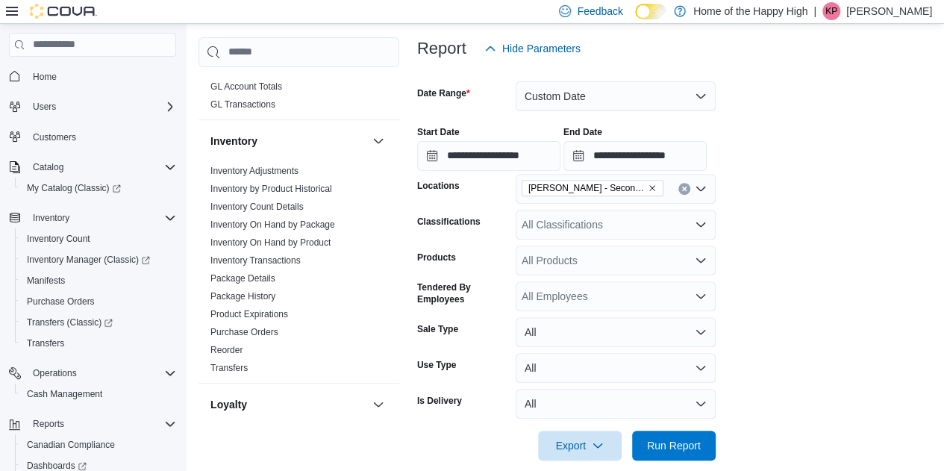
scroll to position [287, 0]
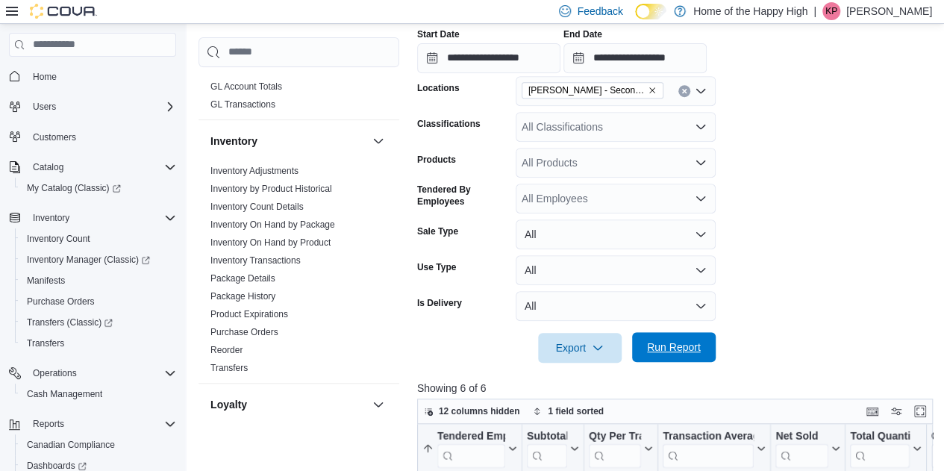
click at [655, 347] on span "Run Report" at bounding box center [674, 347] width 54 height 15
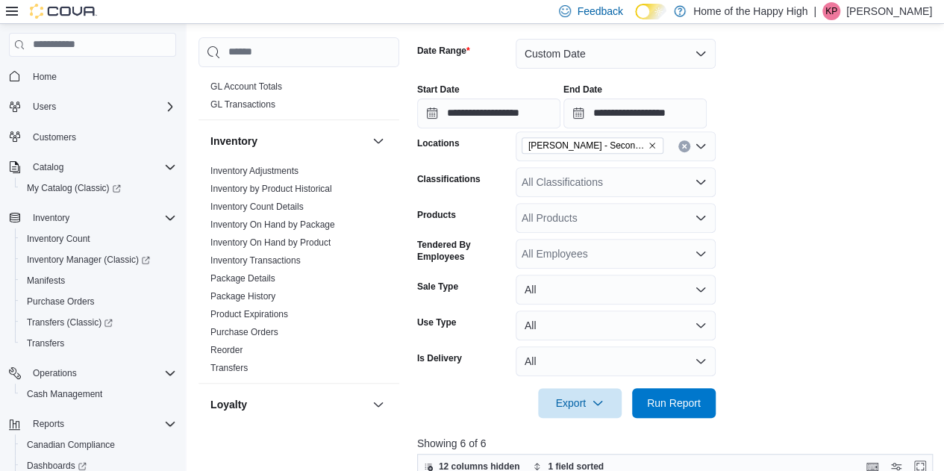
scroll to position [234, 0]
click at [684, 408] on span "Run Report" at bounding box center [674, 401] width 66 height 30
click at [806, 257] on form "**********" at bounding box center [677, 217] width 521 height 397
click at [599, 188] on div "All Classifications" at bounding box center [616, 181] width 200 height 30
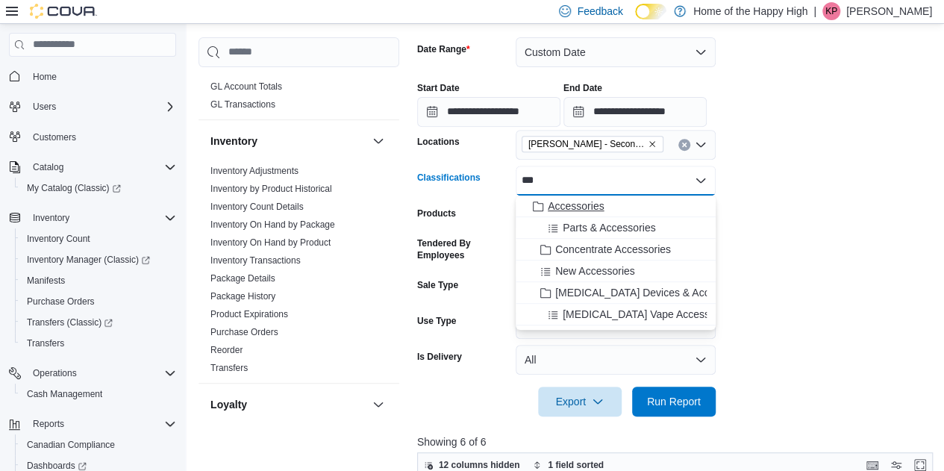
type input "***"
click at [588, 206] on span "Accessories" at bounding box center [576, 206] width 56 height 15
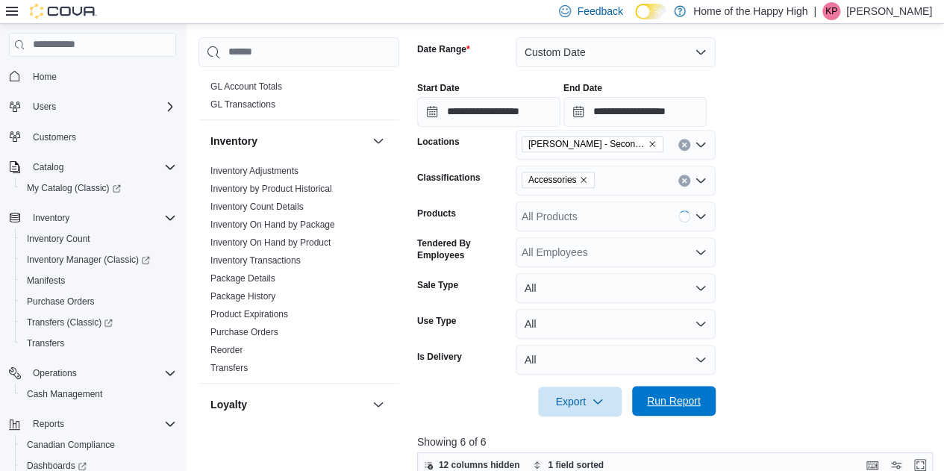
click at [693, 409] on span "Run Report" at bounding box center [674, 401] width 66 height 30
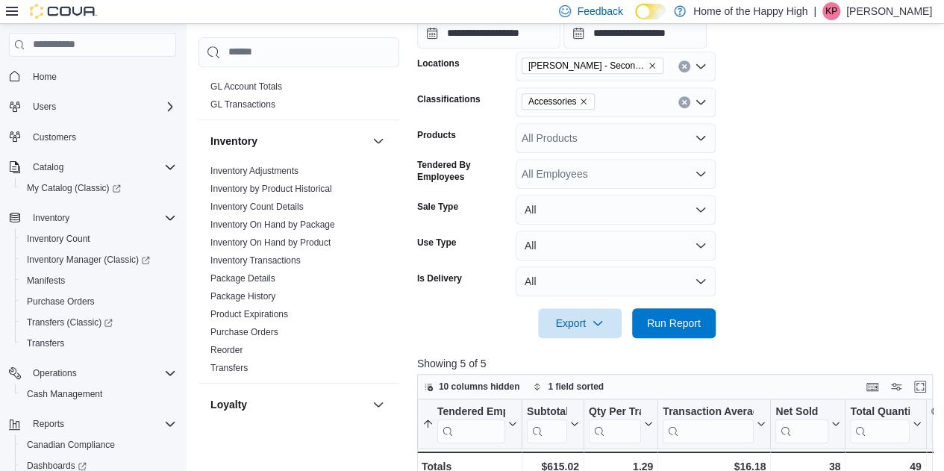
scroll to position [311, 0]
click at [684, 102] on icon "Clear input" at bounding box center [684, 103] width 4 height 4
click at [669, 325] on span "Run Report" at bounding box center [674, 323] width 54 height 15
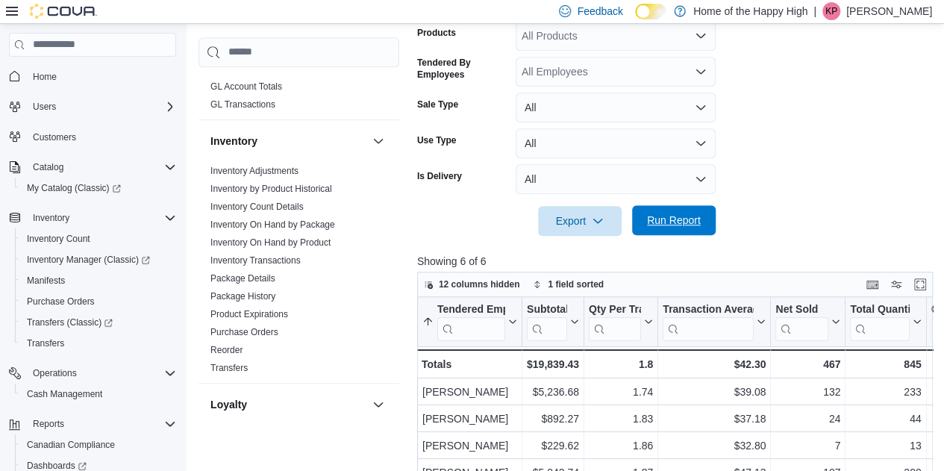
scroll to position [390, 0]
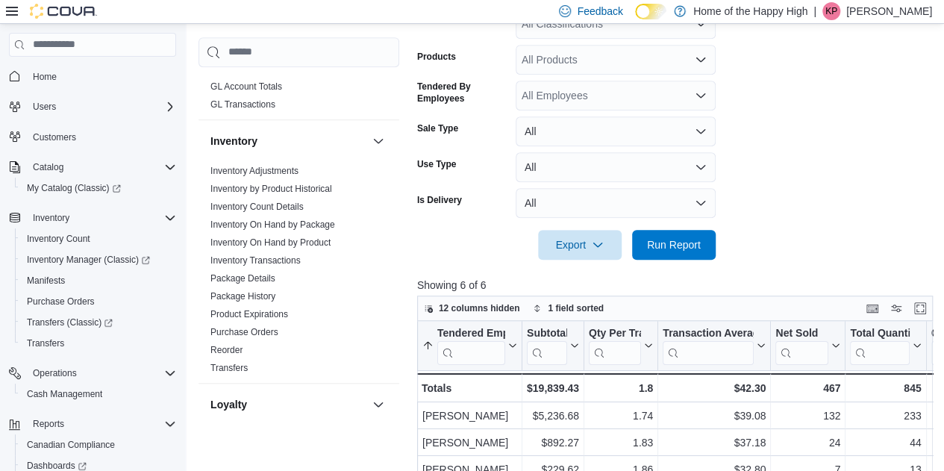
click at [551, 28] on div "All Classifications" at bounding box center [616, 24] width 200 height 30
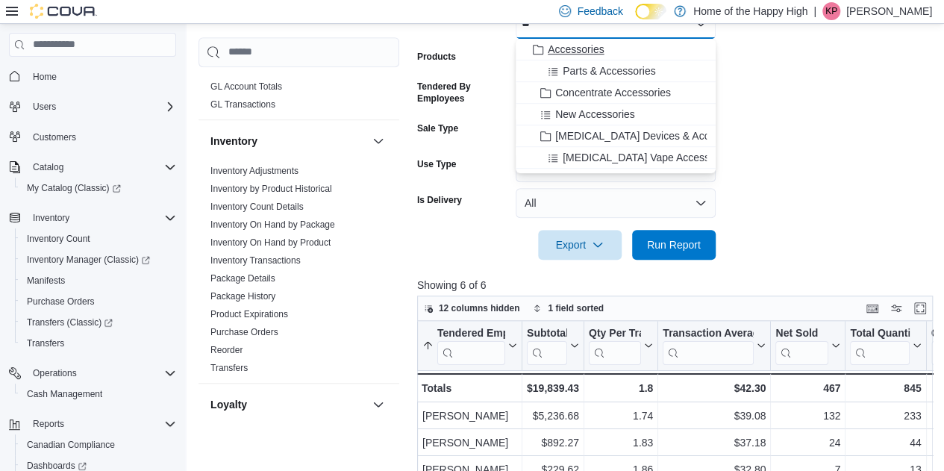
type input "**"
click at [561, 43] on span "Accessories" at bounding box center [576, 49] width 56 height 15
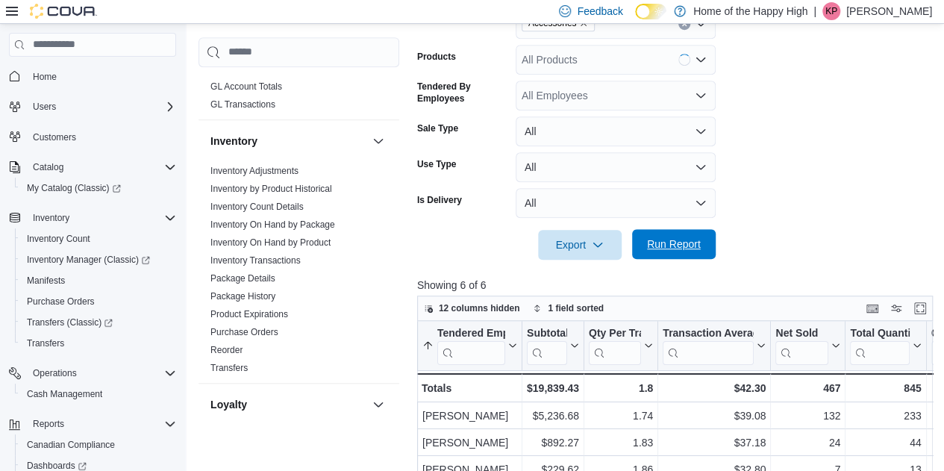
click at [660, 250] on span "Run Report" at bounding box center [674, 244] width 54 height 15
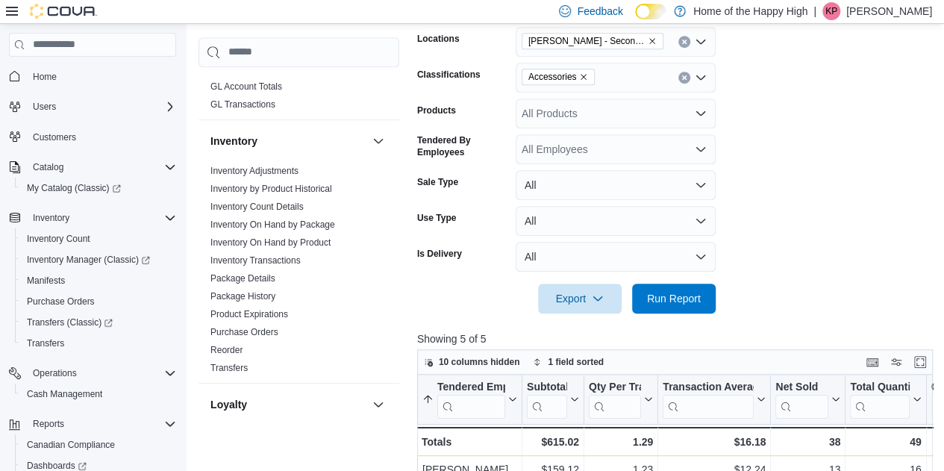
scroll to position [336, 0]
click at [681, 77] on icon "Clear input" at bounding box center [684, 78] width 6 height 6
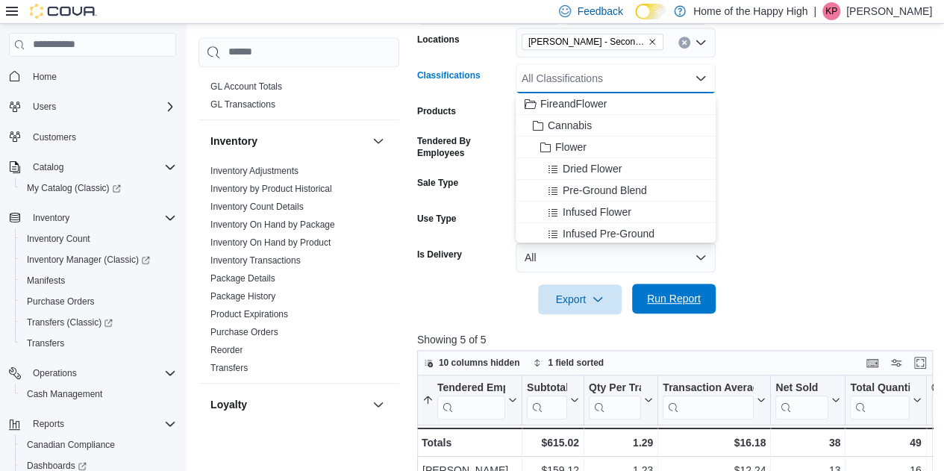
click at [653, 300] on span "Run Report" at bounding box center [674, 298] width 54 height 15
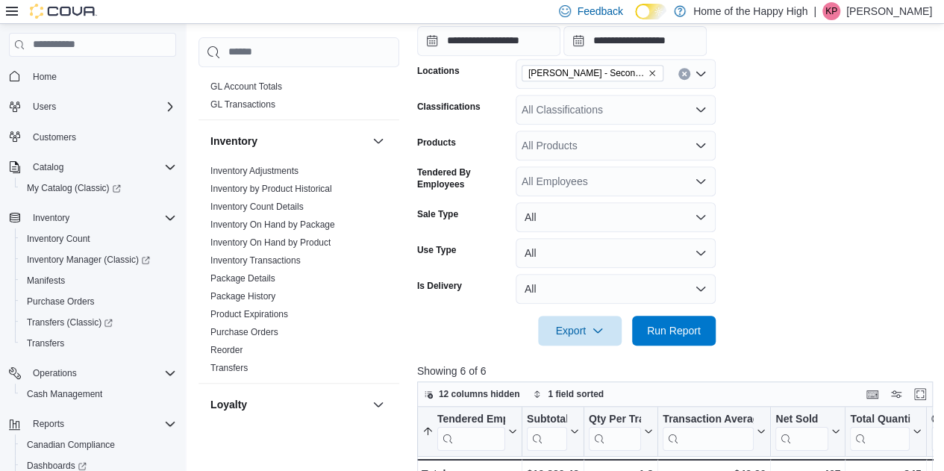
scroll to position [303, 0]
click at [634, 117] on div "All Classifications" at bounding box center [616, 111] width 200 height 30
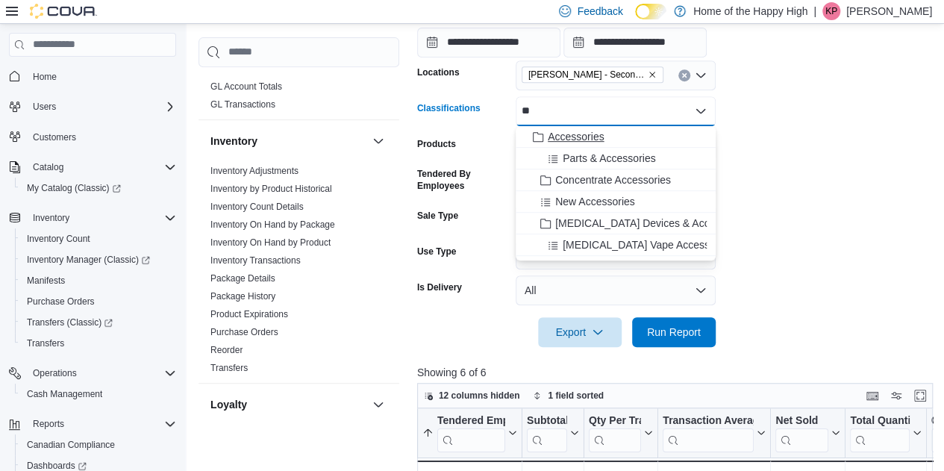
type input "**"
click at [597, 144] on button "Accessories" at bounding box center [616, 137] width 200 height 22
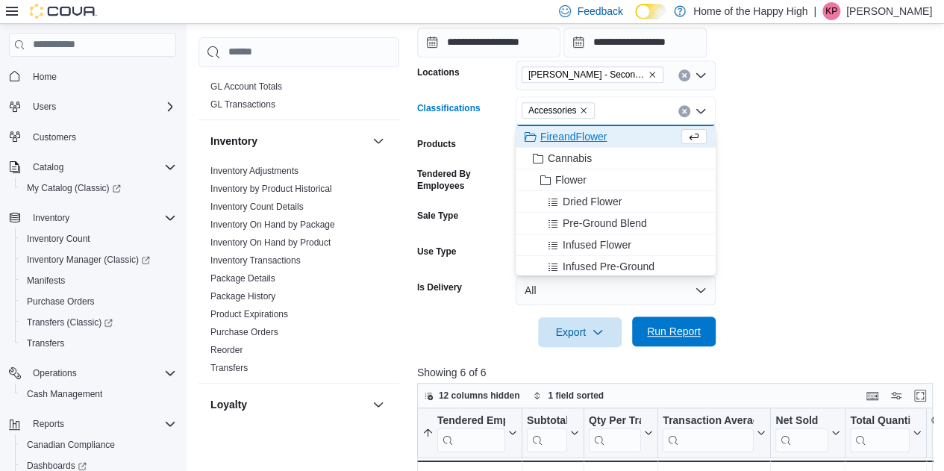
click at [647, 335] on span "Run Report" at bounding box center [674, 331] width 54 height 15
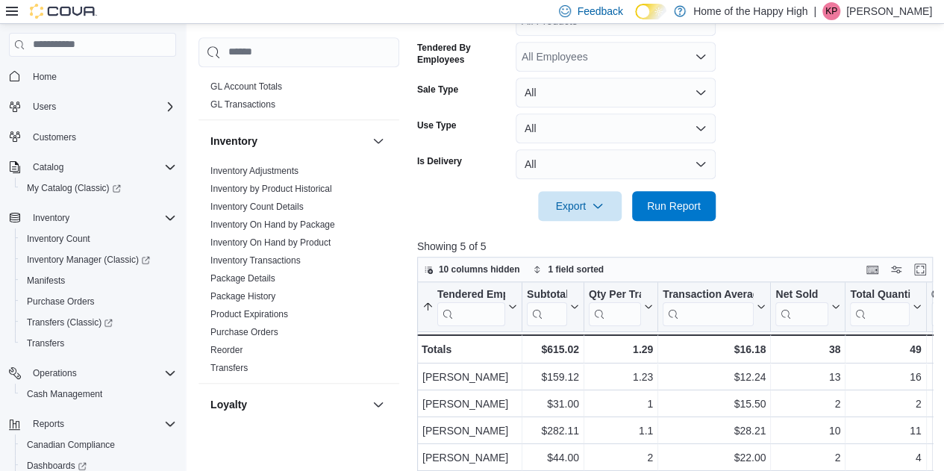
scroll to position [175, 0]
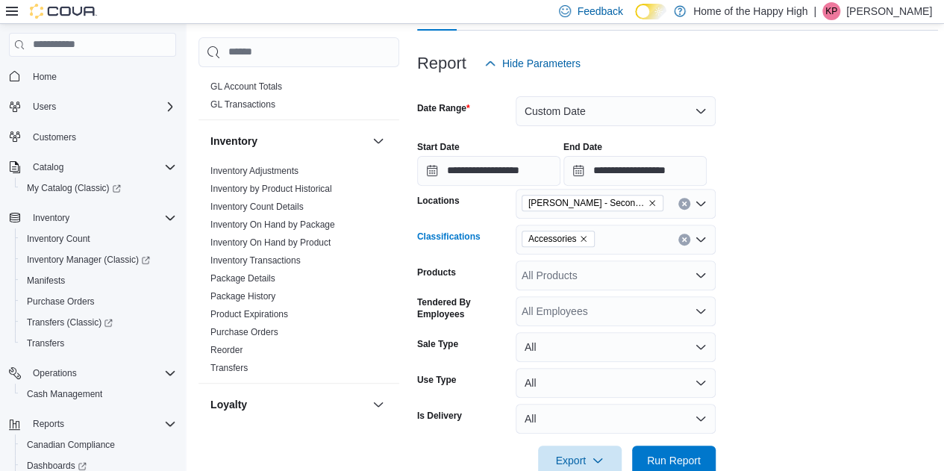
click at [679, 228] on div "Accessories" at bounding box center [616, 240] width 200 height 30
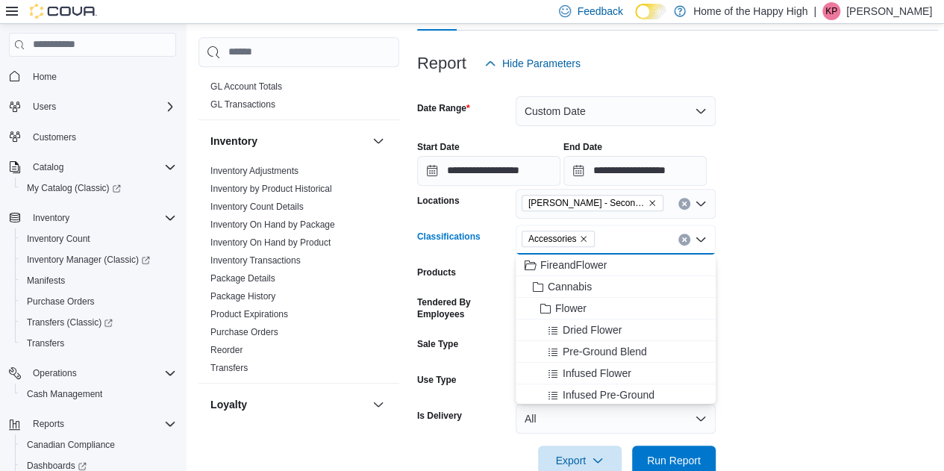
click at [681, 235] on button "Clear input" at bounding box center [684, 240] width 12 height 12
click at [660, 455] on span "Run Report" at bounding box center [674, 459] width 54 height 15
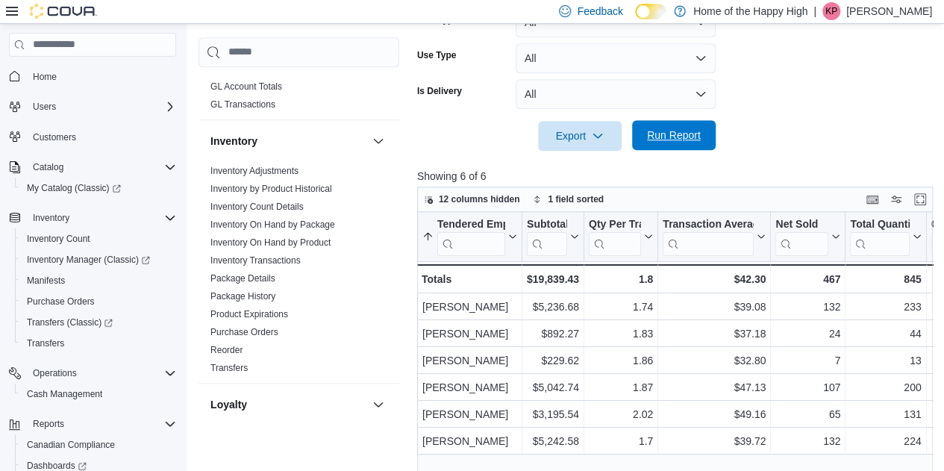
scroll to position [603, 0]
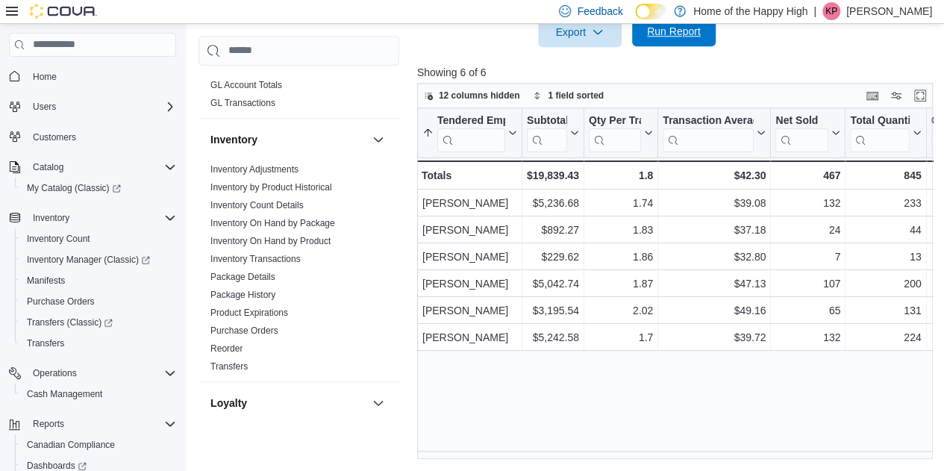
click at [666, 28] on span "Run Report" at bounding box center [674, 31] width 54 height 15
click at [663, 41] on span "Run Report" at bounding box center [674, 31] width 66 height 30
click at [691, 40] on span "Run Report" at bounding box center [674, 31] width 66 height 30
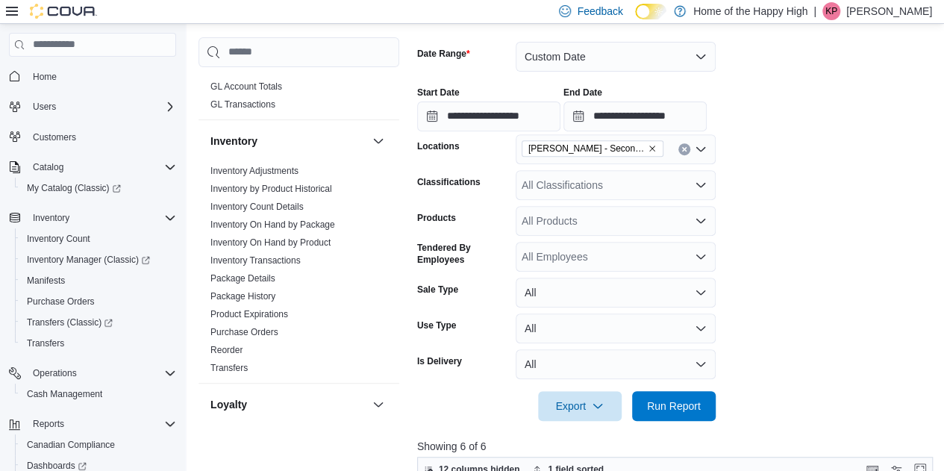
scroll to position [230, 0]
click at [612, 189] on div "All Classifications" at bounding box center [616, 184] width 200 height 30
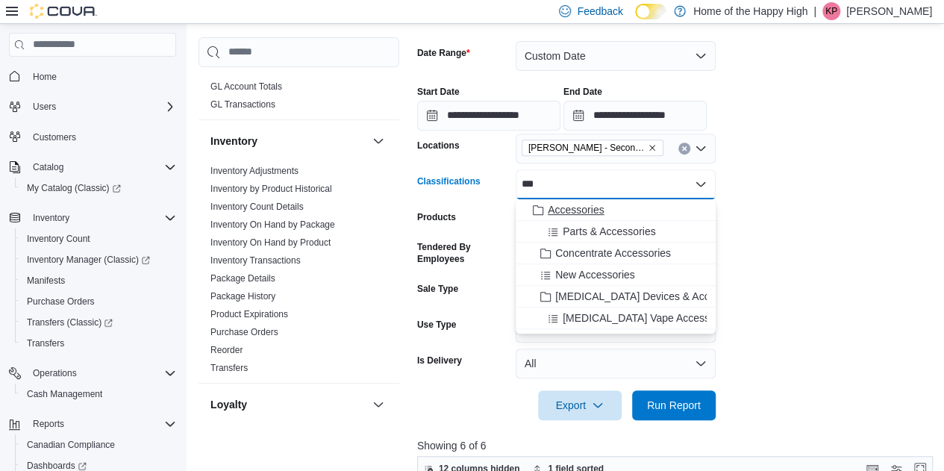
type input "***"
click at [587, 211] on span "Accessories" at bounding box center [576, 209] width 56 height 15
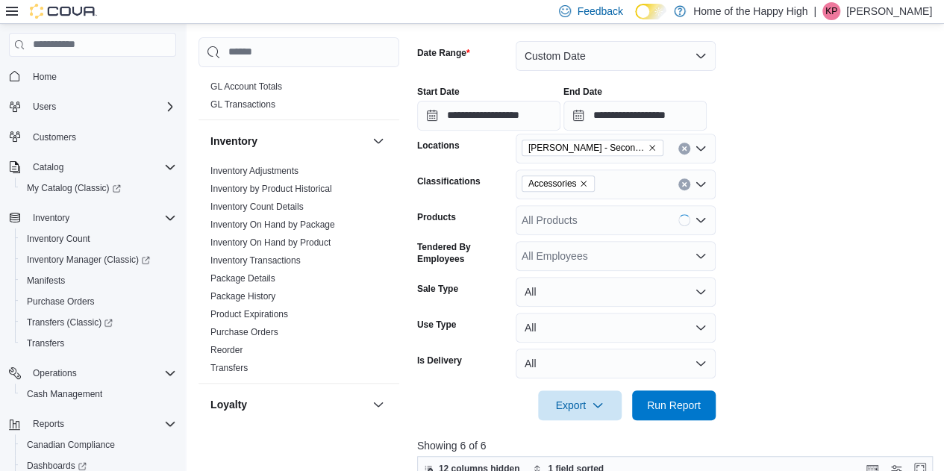
click at [793, 237] on form "**********" at bounding box center [677, 221] width 521 height 397
click at [702, 392] on span "Run Report" at bounding box center [674, 405] width 66 height 30
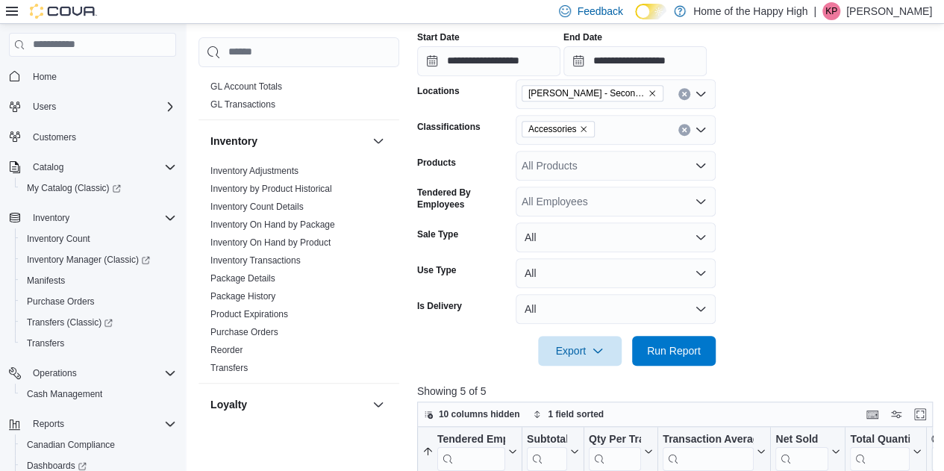
scroll to position [276, 0]
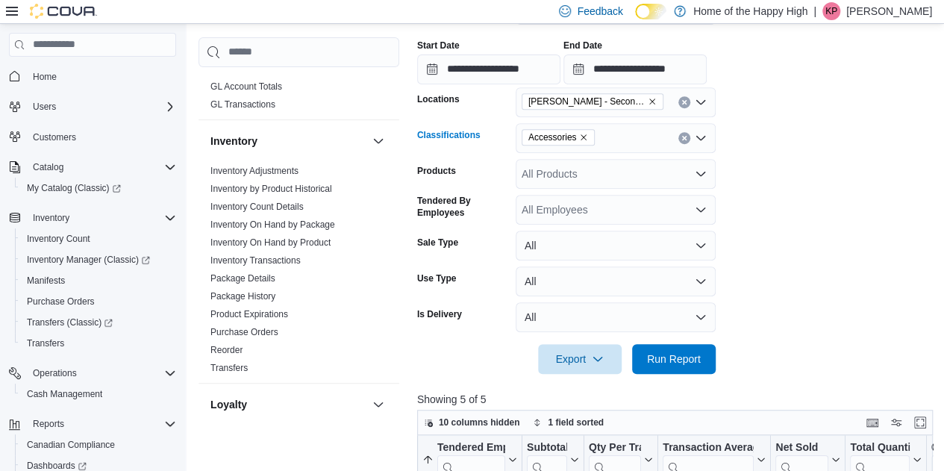
click at [687, 140] on icon "Clear input" at bounding box center [684, 138] width 6 height 6
click at [664, 365] on span "Run Report" at bounding box center [674, 358] width 66 height 30
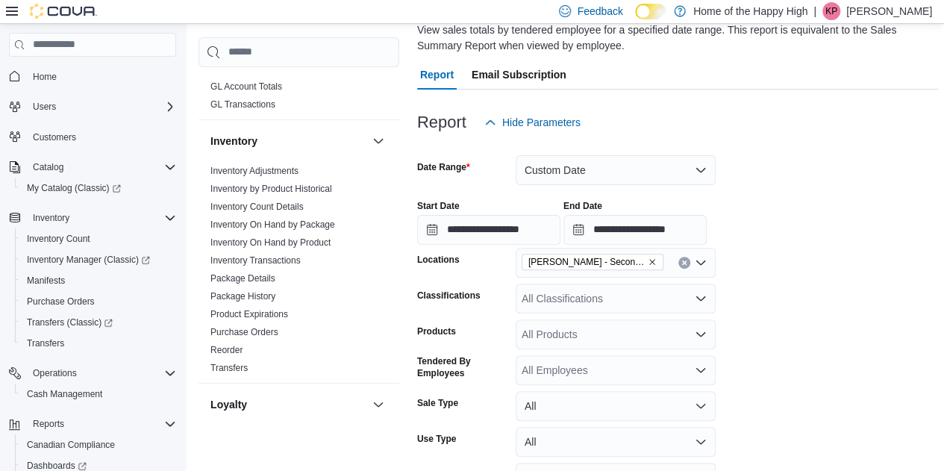
scroll to position [70, 0]
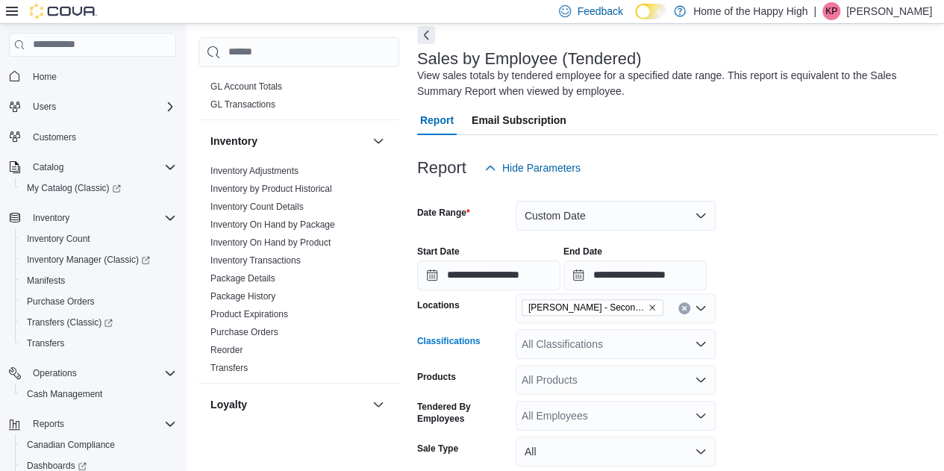
click at [561, 348] on div "All Classifications" at bounding box center [616, 344] width 200 height 30
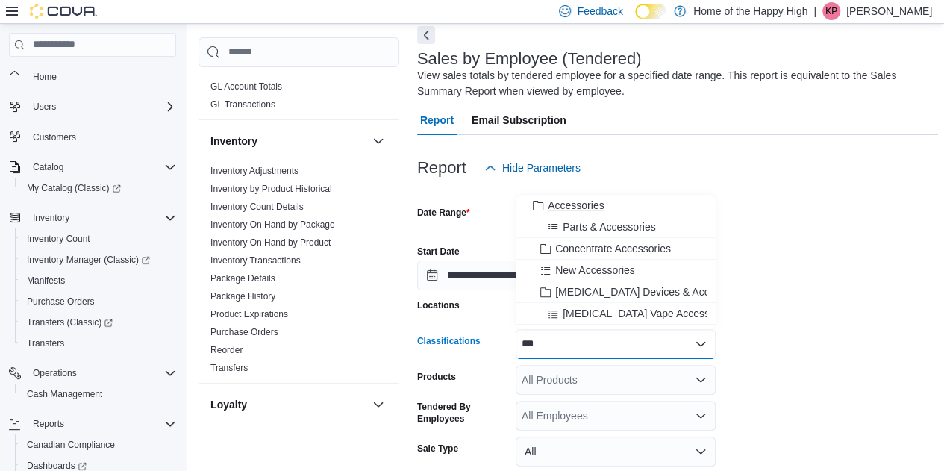
type input "***"
click at [572, 204] on span "Accessories" at bounding box center [576, 205] width 56 height 15
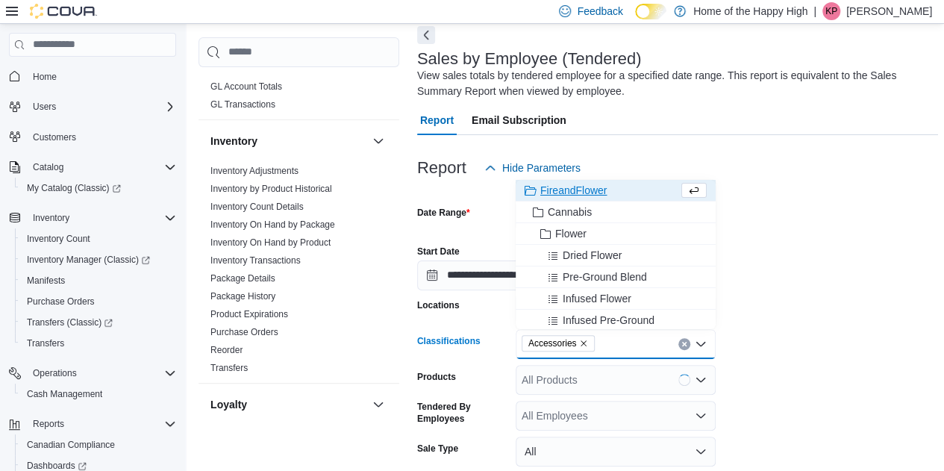
click at [919, 338] on form "**********" at bounding box center [677, 381] width 521 height 397
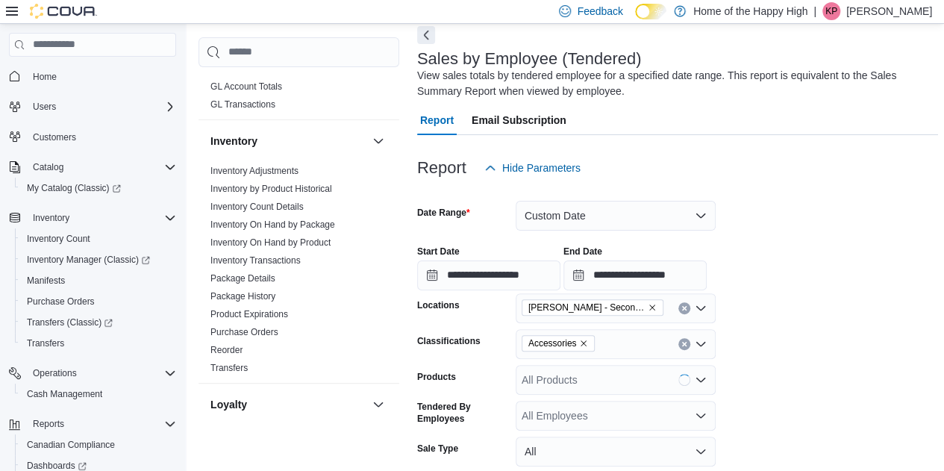
scroll to position [266, 0]
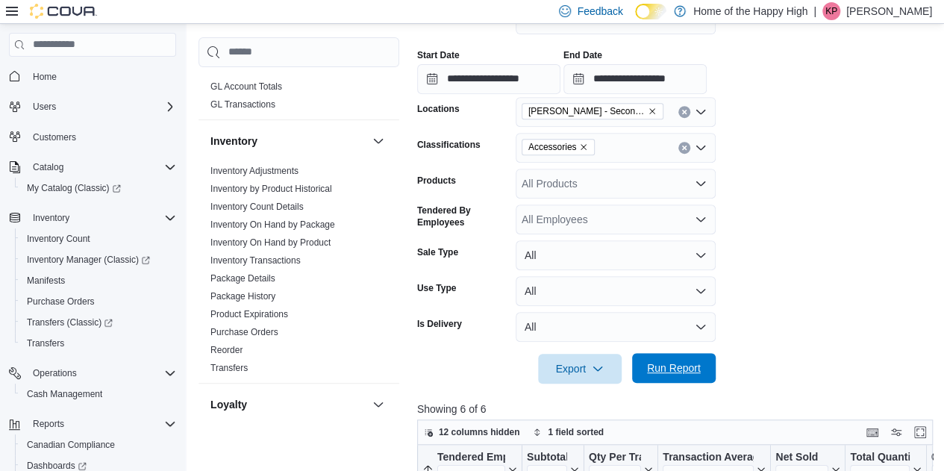
click at [672, 372] on span "Run Report" at bounding box center [674, 367] width 54 height 15
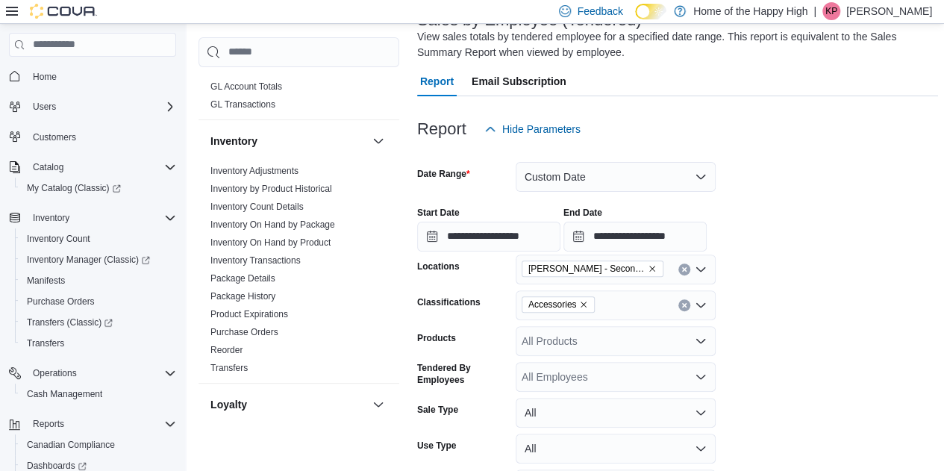
scroll to position [106, 0]
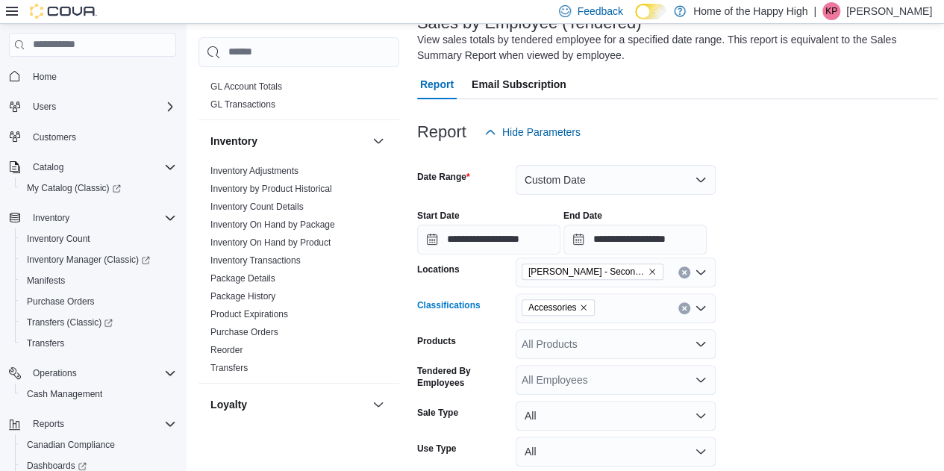
click at [582, 305] on icon "Remove Accessories from selection in this group" at bounding box center [583, 307] width 9 height 9
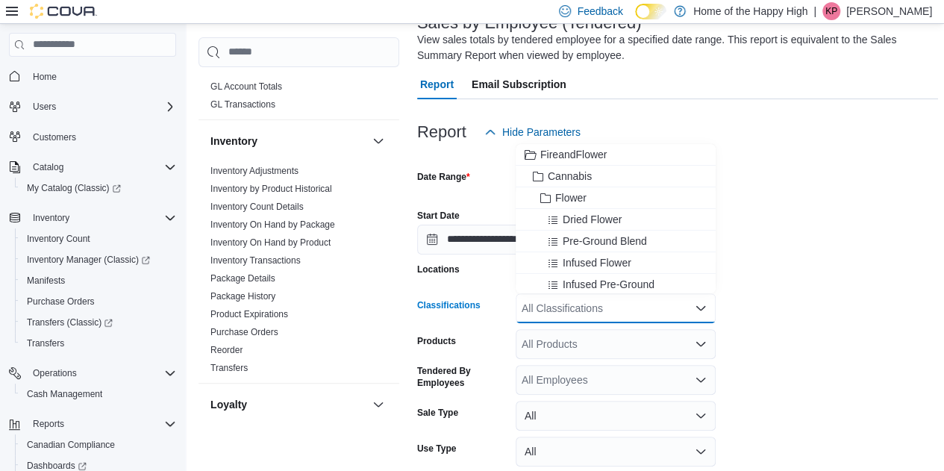
click at [796, 296] on form "**********" at bounding box center [677, 345] width 521 height 397
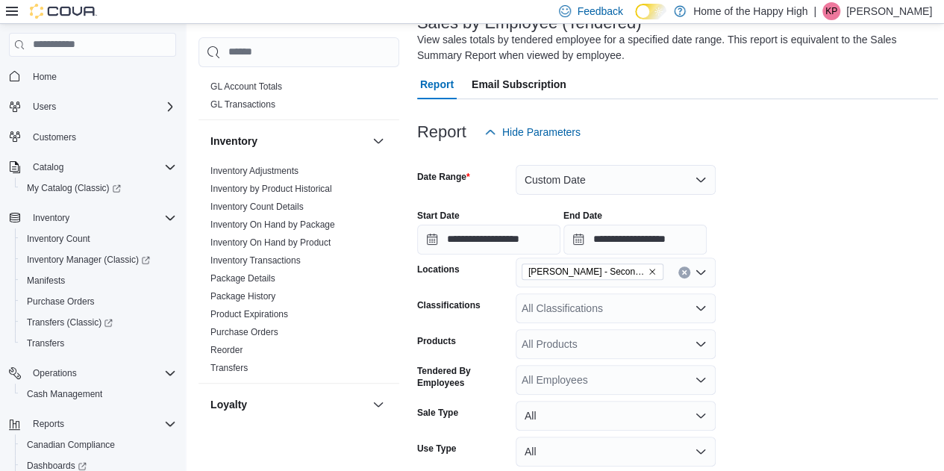
scroll to position [299, 0]
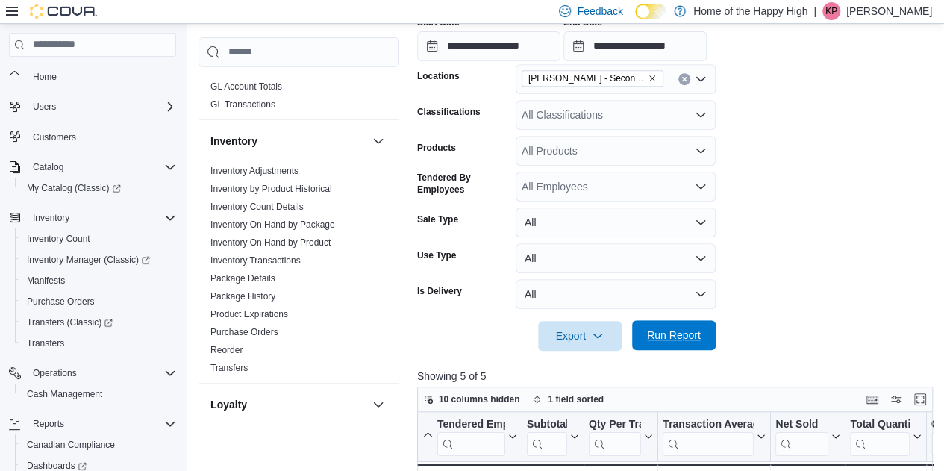
click at [648, 348] on span "Run Report" at bounding box center [674, 335] width 66 height 30
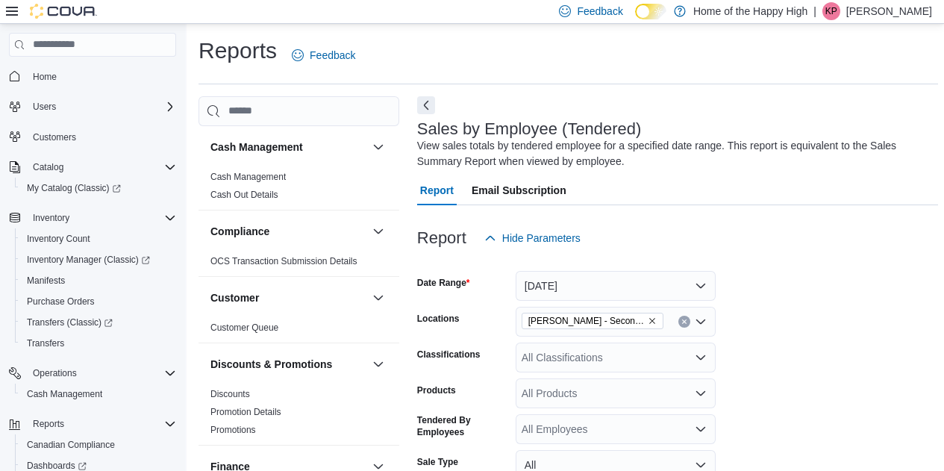
scroll to position [383, 0]
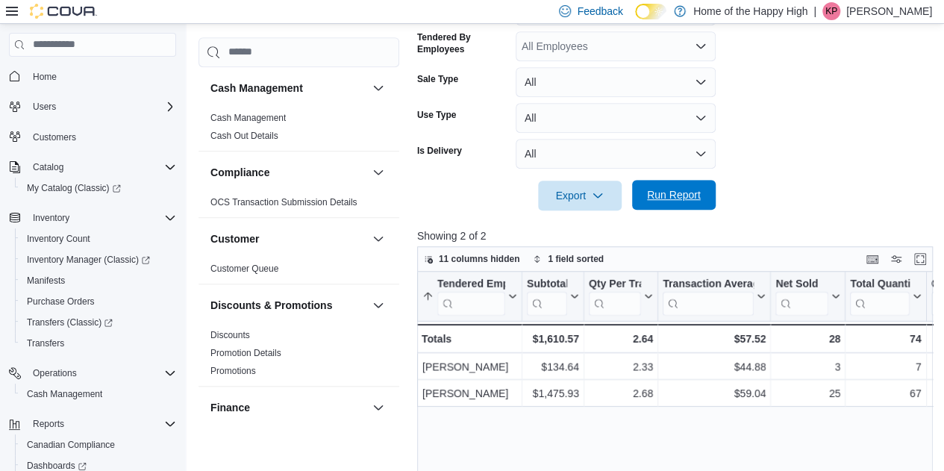
click at [672, 193] on span "Run Report" at bounding box center [674, 194] width 54 height 15
click at [702, 198] on span "Run Report" at bounding box center [674, 195] width 66 height 30
click at [703, 191] on span "Run Report" at bounding box center [674, 195] width 66 height 30
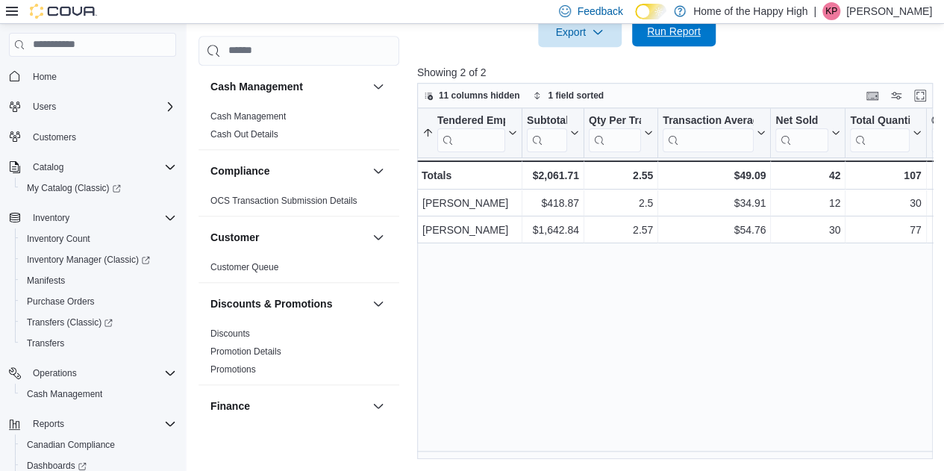
click at [664, 38] on span "Run Report" at bounding box center [674, 31] width 66 height 30
click at [685, 38] on span "Run Report" at bounding box center [674, 31] width 54 height 15
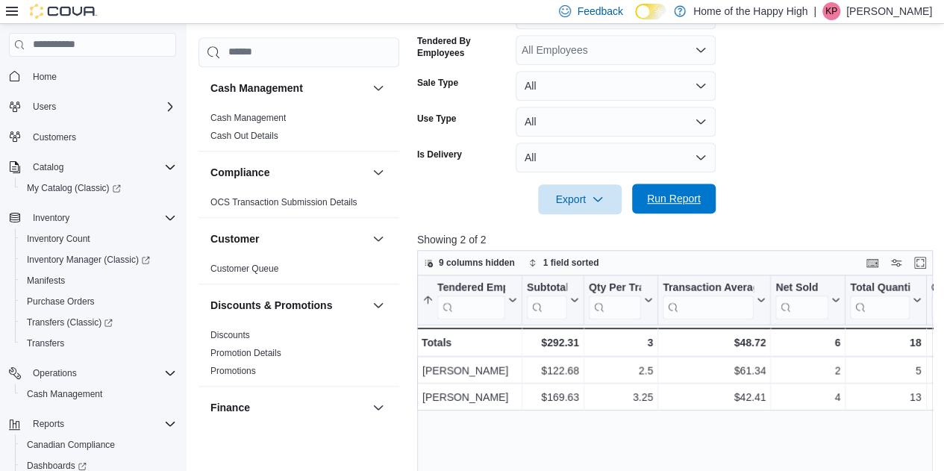
scroll to position [419, 0]
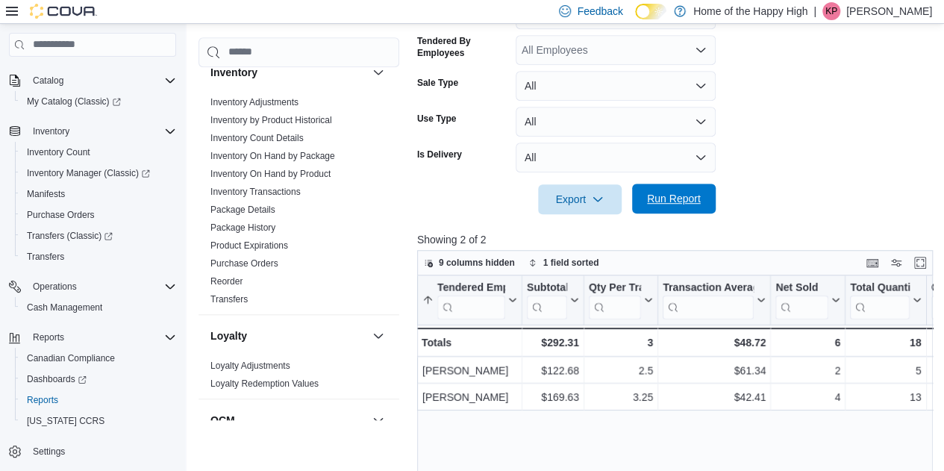
click at [694, 190] on span "Run Report" at bounding box center [674, 199] width 66 height 30
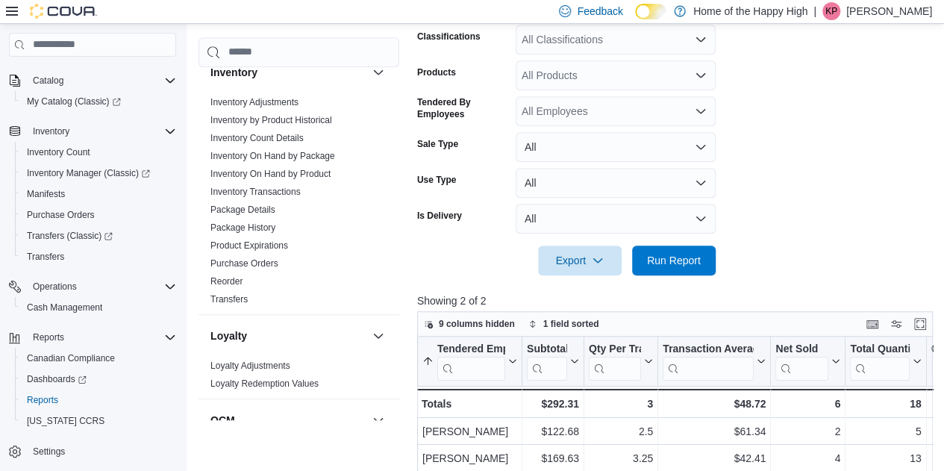
scroll to position [375, 0]
click at [672, 249] on span "Run Report" at bounding box center [674, 260] width 66 height 30
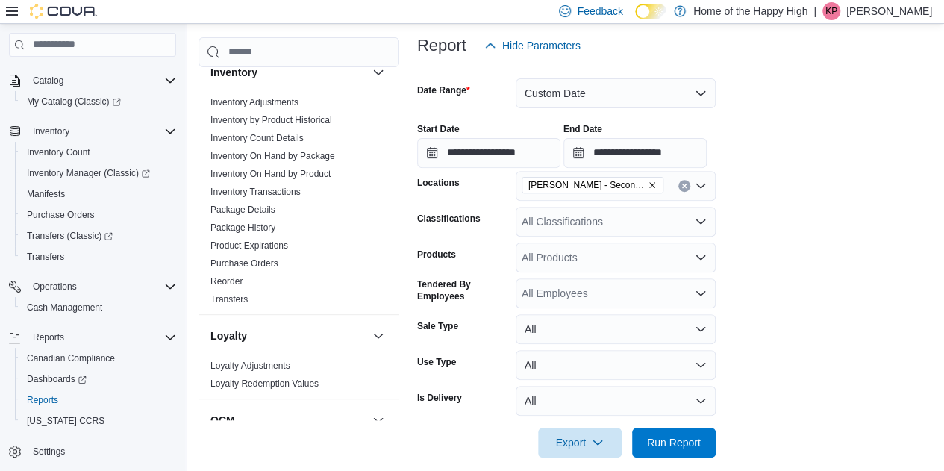
scroll to position [190, 0]
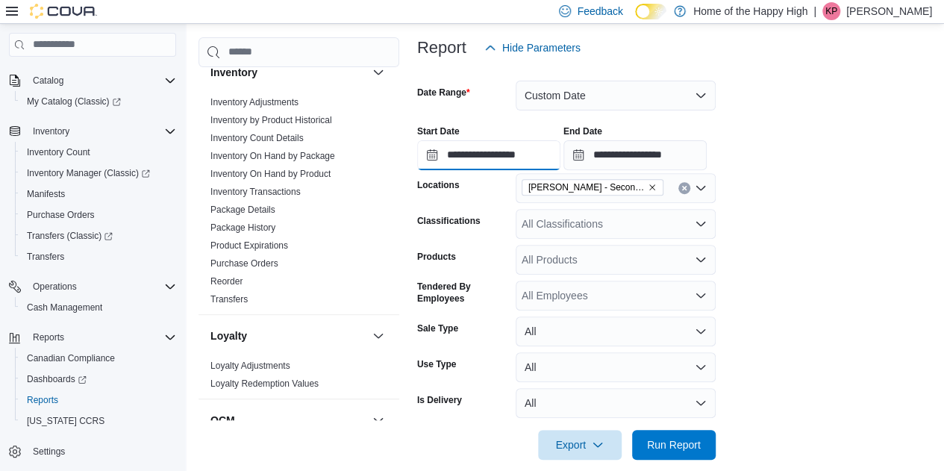
click at [525, 143] on input "**********" at bounding box center [488, 155] width 143 height 30
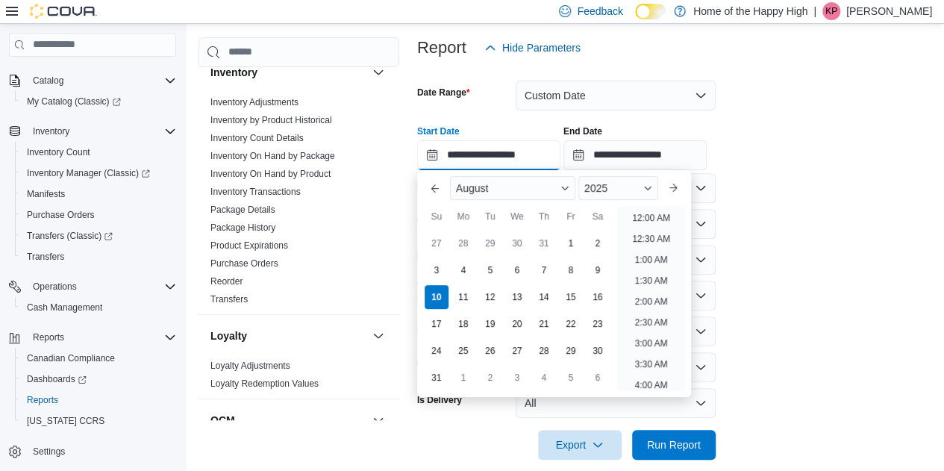
scroll to position [673, 0]
click at [664, 214] on li "4:00 PM" at bounding box center [651, 214] width 46 height 18
type input "**********"
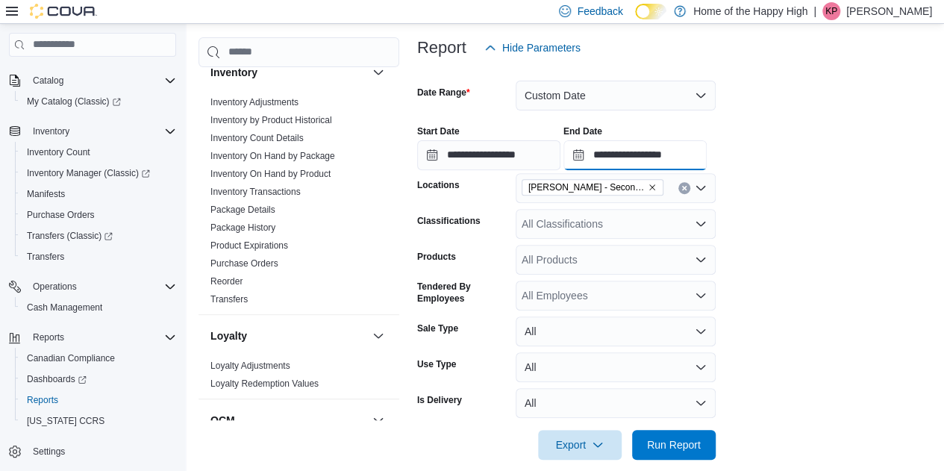
click at [691, 157] on input "**********" at bounding box center [635, 155] width 143 height 30
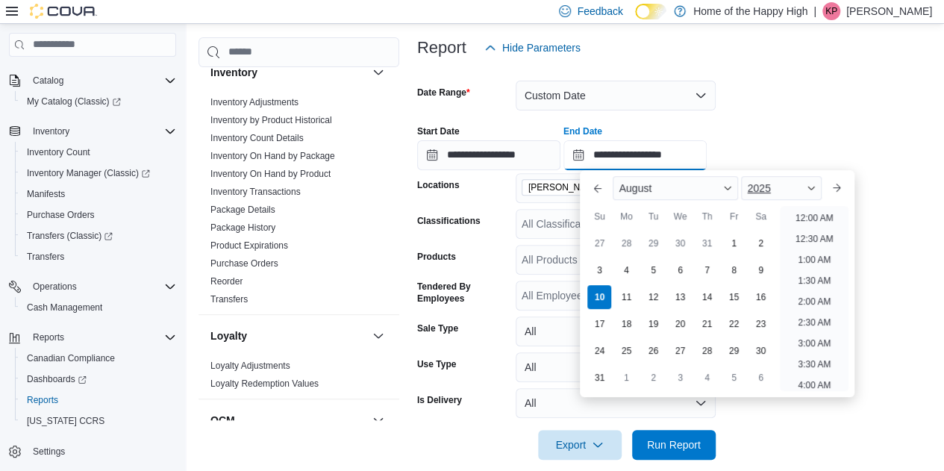
scroll to position [715, 0]
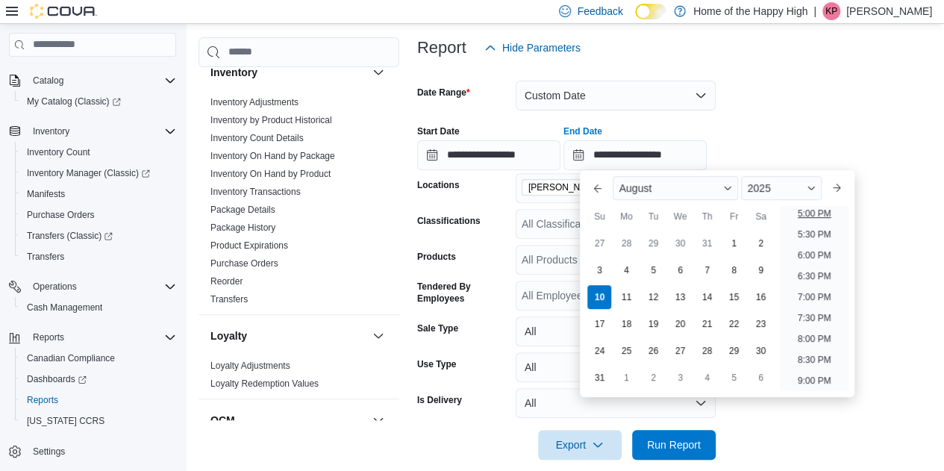
click at [801, 208] on li "5:00 PM" at bounding box center [815, 214] width 46 height 18
type input "**********"
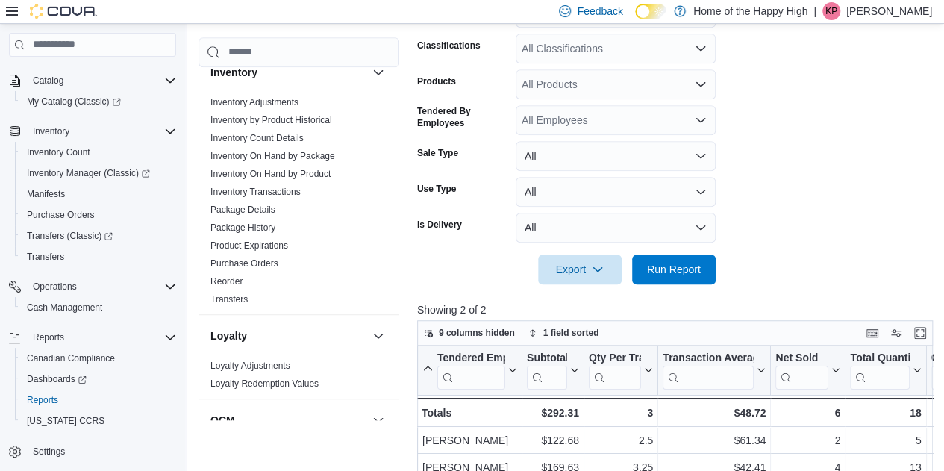
scroll to position [370, 0]
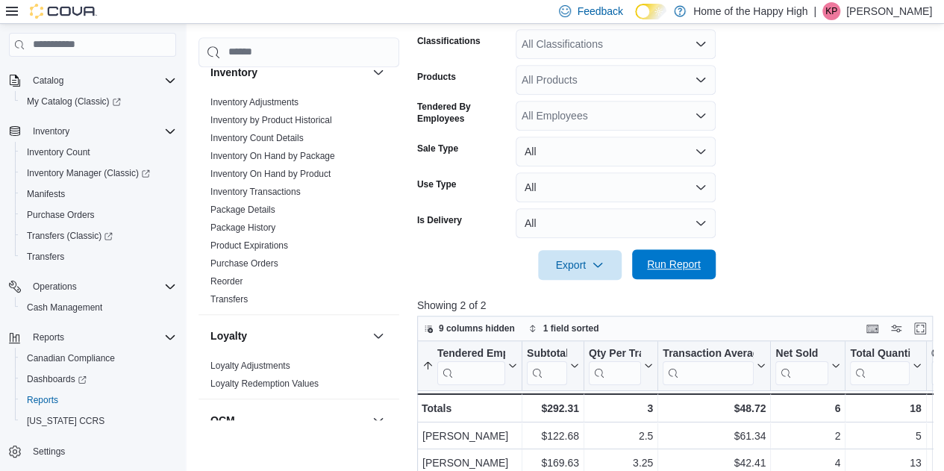
click at [679, 257] on span "Run Report" at bounding box center [674, 264] width 54 height 15
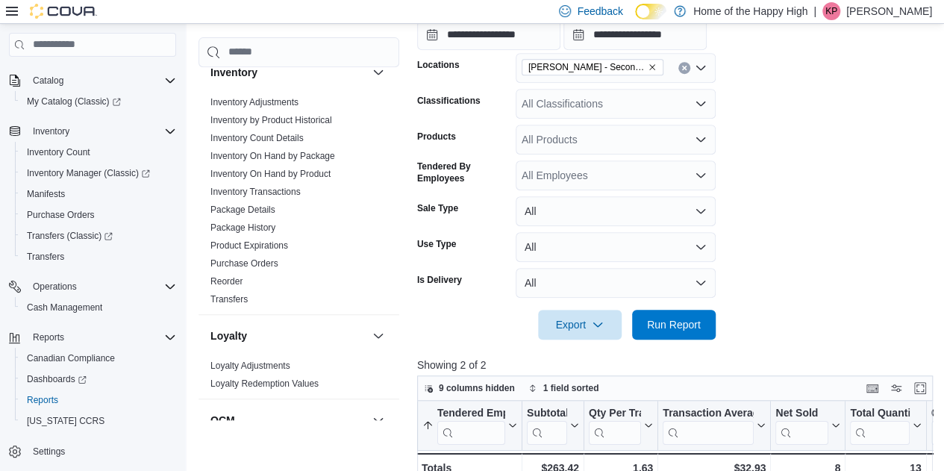
scroll to position [310, 0]
click at [843, 133] on form "**********" at bounding box center [677, 141] width 521 height 397
click at [799, 184] on form "**********" at bounding box center [677, 141] width 521 height 397
click at [668, 323] on span "Run Report" at bounding box center [674, 324] width 54 height 15
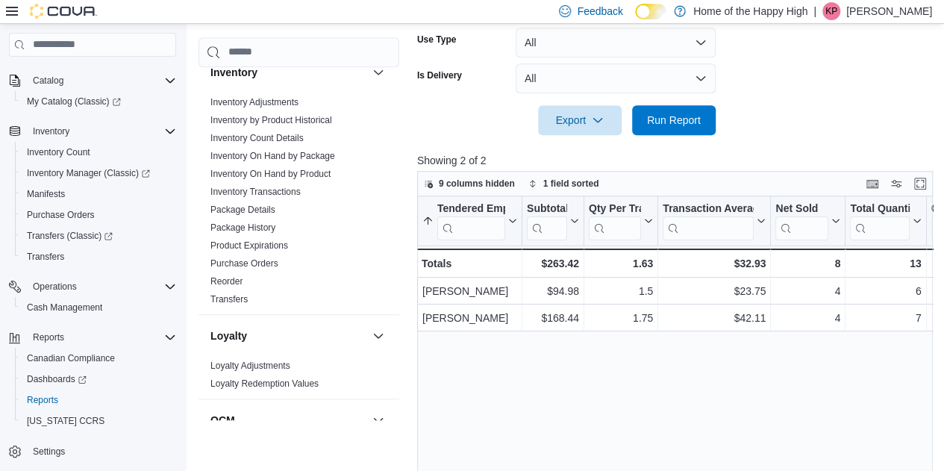
scroll to position [516, 0]
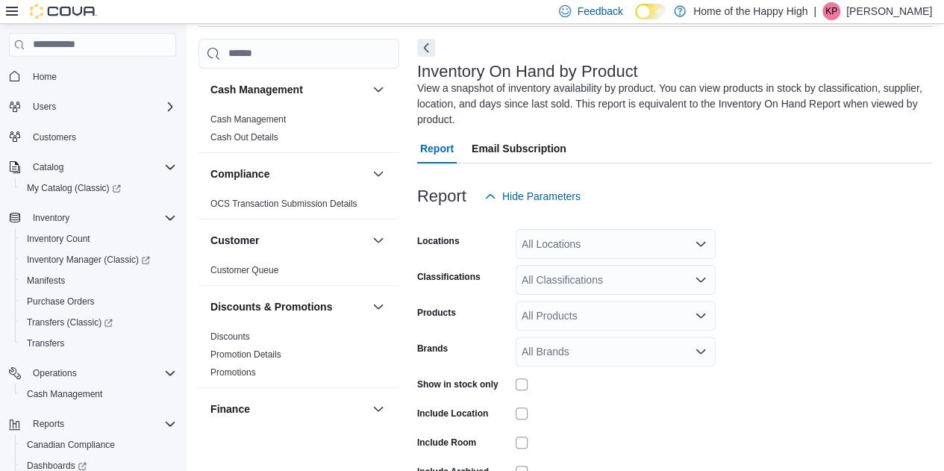
scroll to position [66, 0]
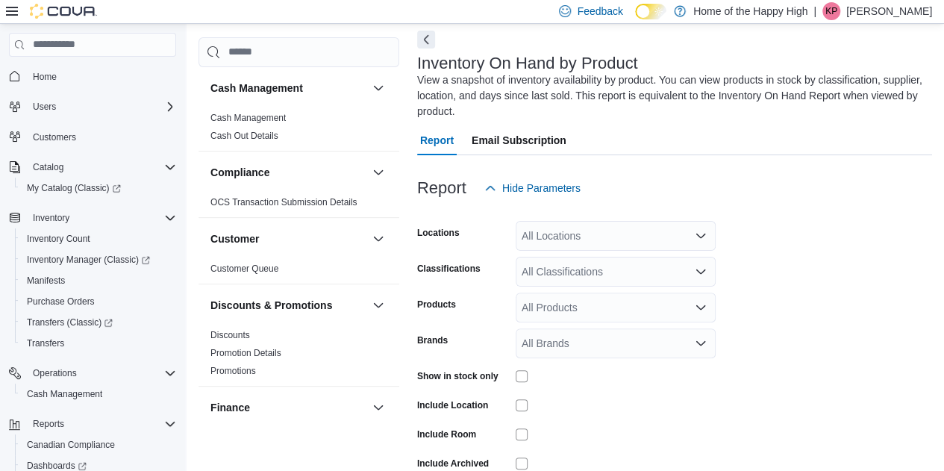
click at [582, 232] on div "All Locations" at bounding box center [616, 236] width 200 height 30
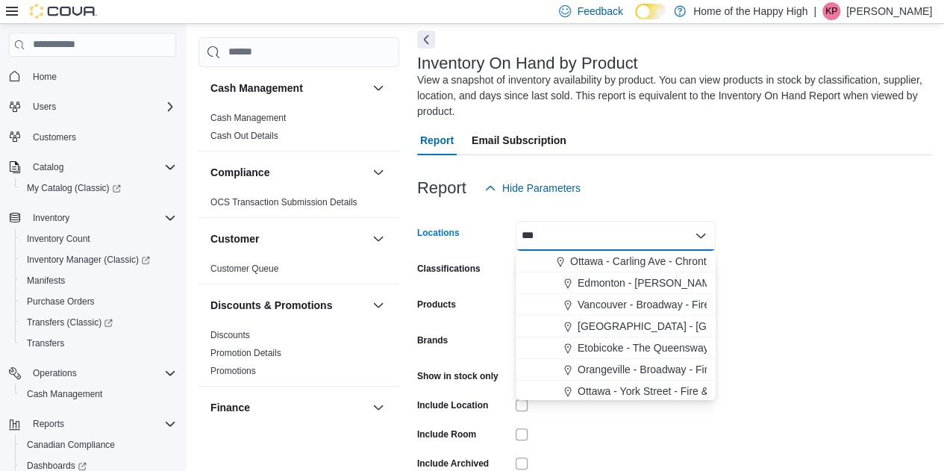
type input "****"
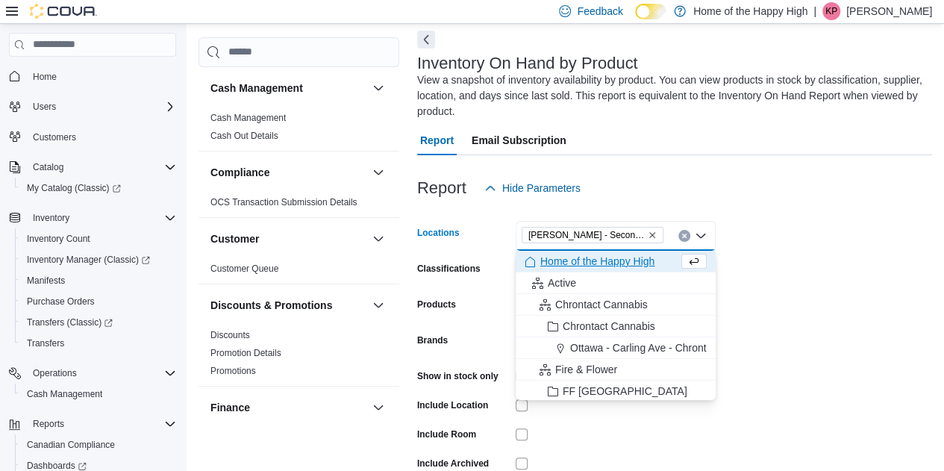
drag, startPoint x: 938, startPoint y: 252, endPoint x: 906, endPoint y: 265, distance: 34.5
click at [932, 252] on form "Locations Warman - Second Ave - Prairie Records Combo box. Selected. Warman - S…" at bounding box center [674, 359] width 515 height 313
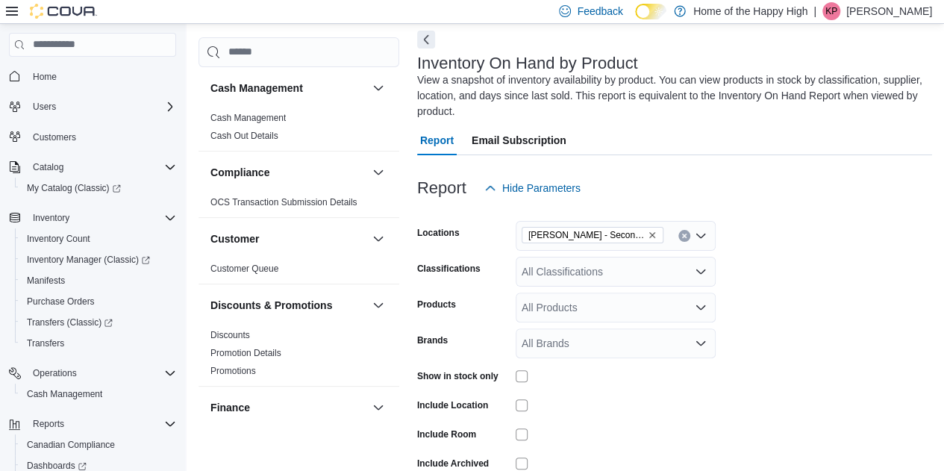
click at [567, 274] on div "All Classifications" at bounding box center [616, 272] width 200 height 30
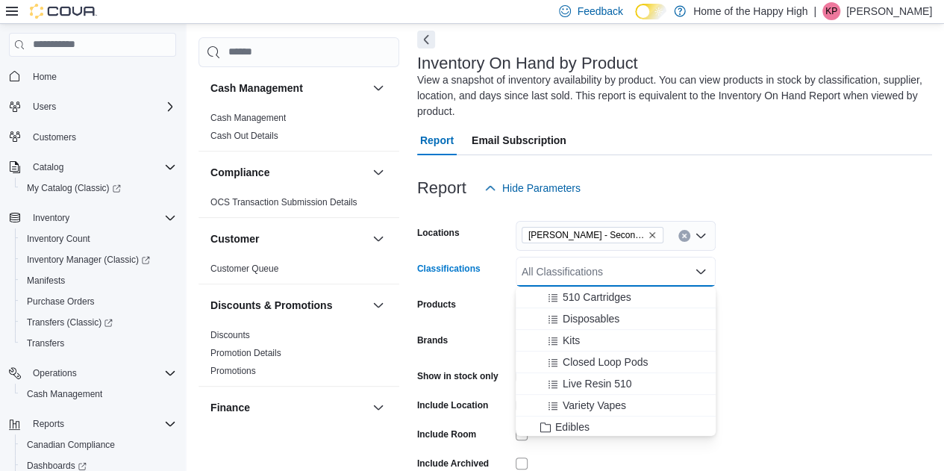
scroll to position [358, 0]
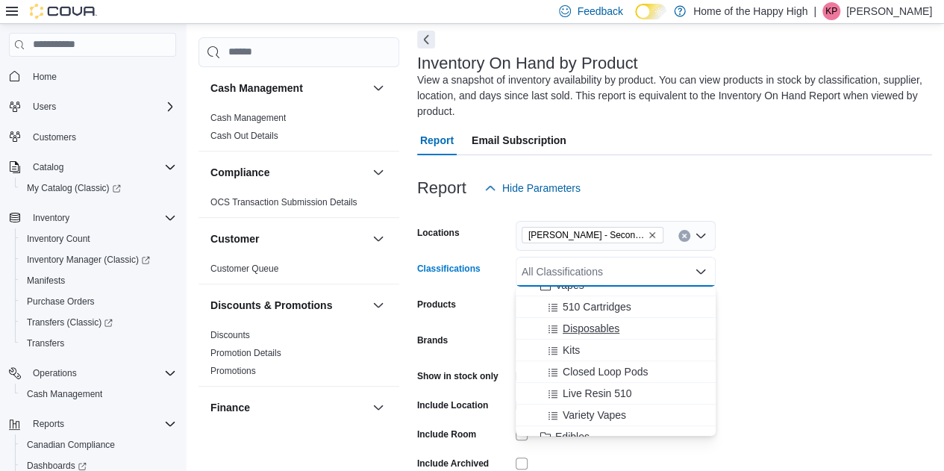
click at [605, 321] on span "Disposables" at bounding box center [591, 328] width 57 height 15
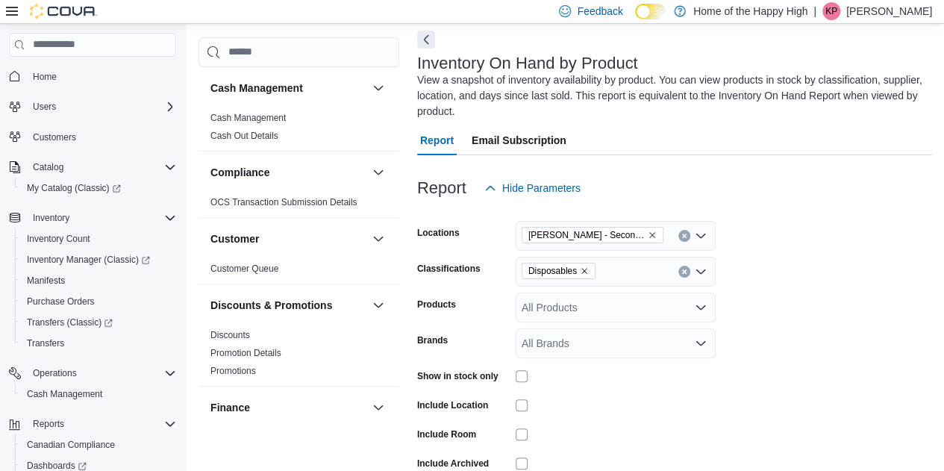
click at [866, 199] on div "Report Hide Parameters" at bounding box center [674, 188] width 515 height 30
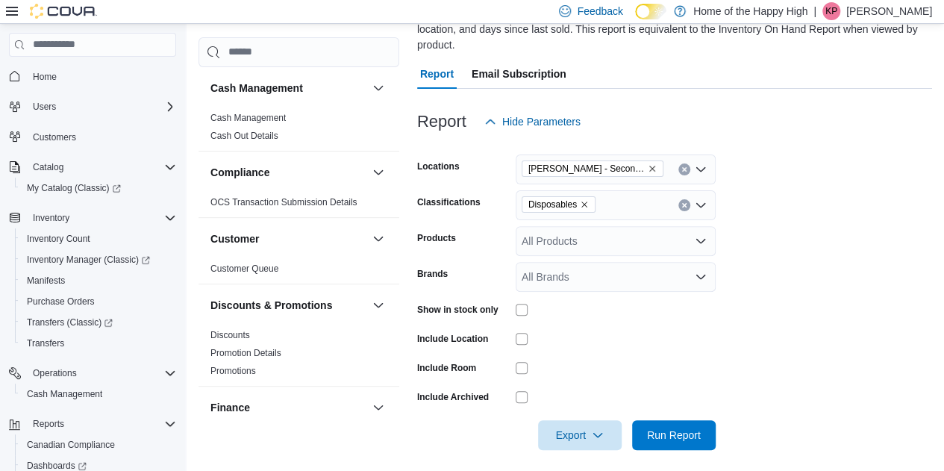
scroll to position [134, 0]
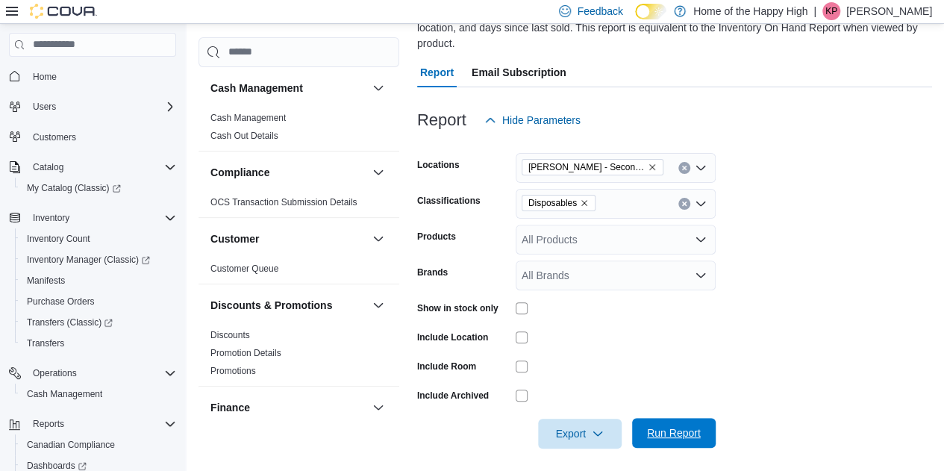
click at [677, 431] on span "Run Report" at bounding box center [674, 432] width 54 height 15
click at [605, 425] on span "Export" at bounding box center [580, 433] width 66 height 30
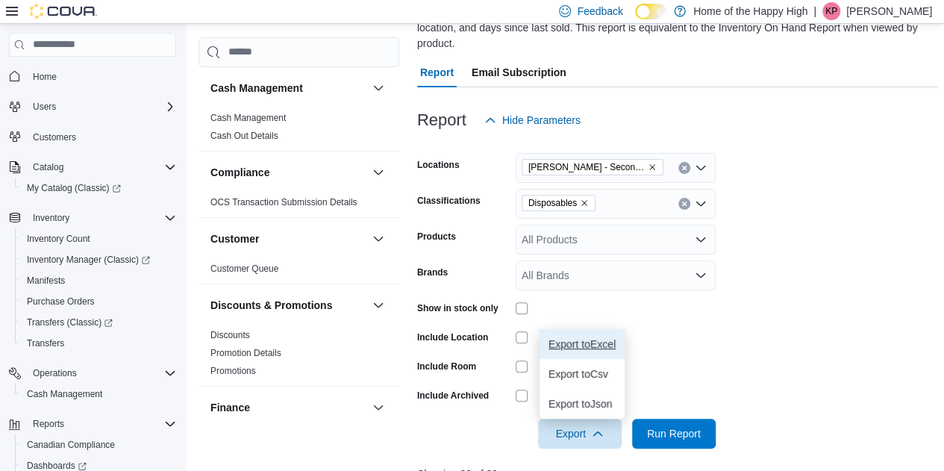
click at [576, 351] on button "Export to Excel" at bounding box center [582, 344] width 85 height 30
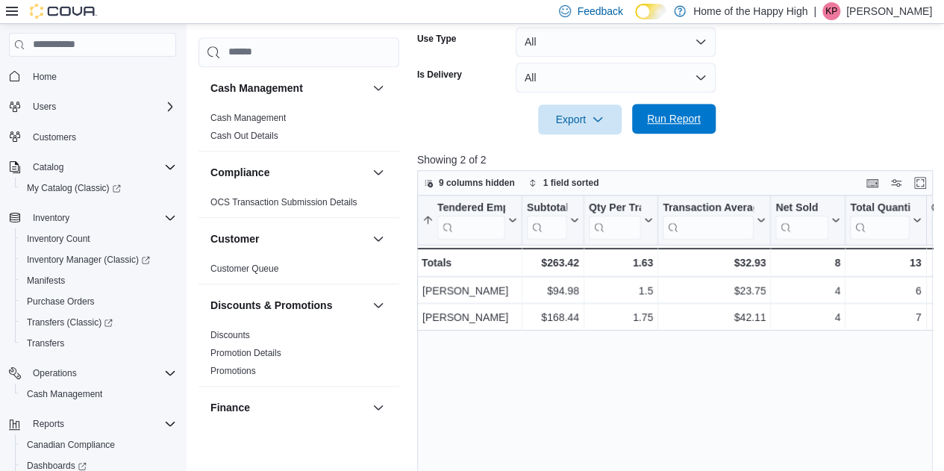
scroll to position [419, 0]
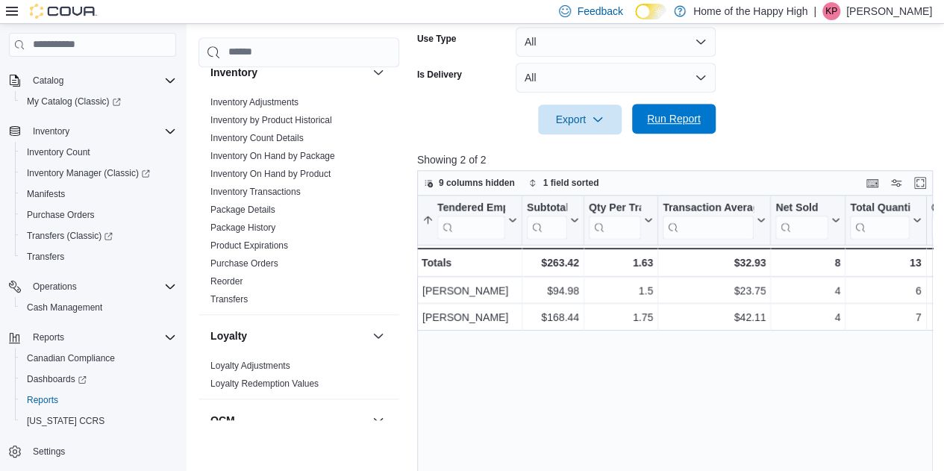
click at [662, 110] on span "Run Report" at bounding box center [674, 119] width 66 height 30
click at [665, 120] on span "Run Report" at bounding box center [674, 118] width 54 height 15
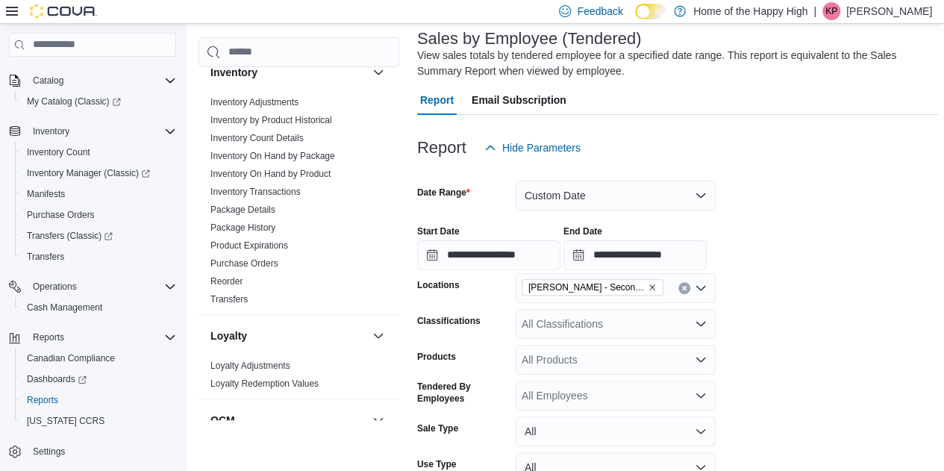
scroll to position [90, 0]
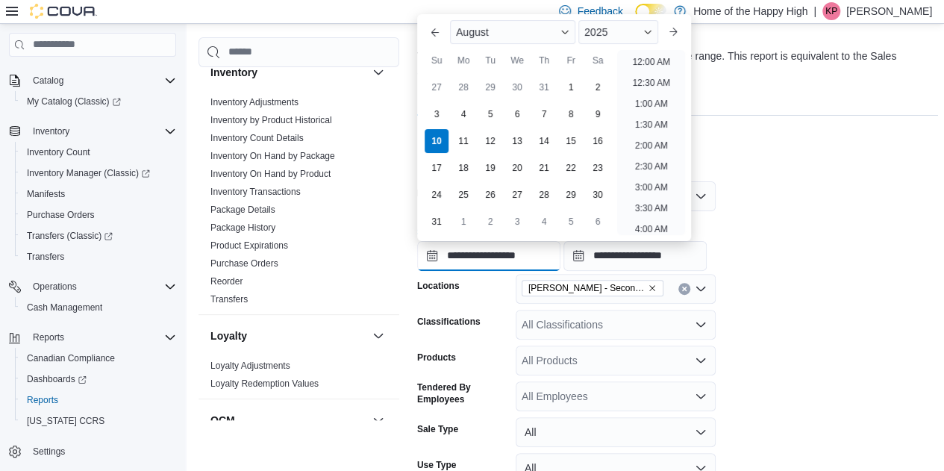
click at [561, 256] on input "**********" at bounding box center [488, 256] width 143 height 30
click at [663, 56] on li "5:00 PM" at bounding box center [651, 58] width 46 height 18
type input "**********"
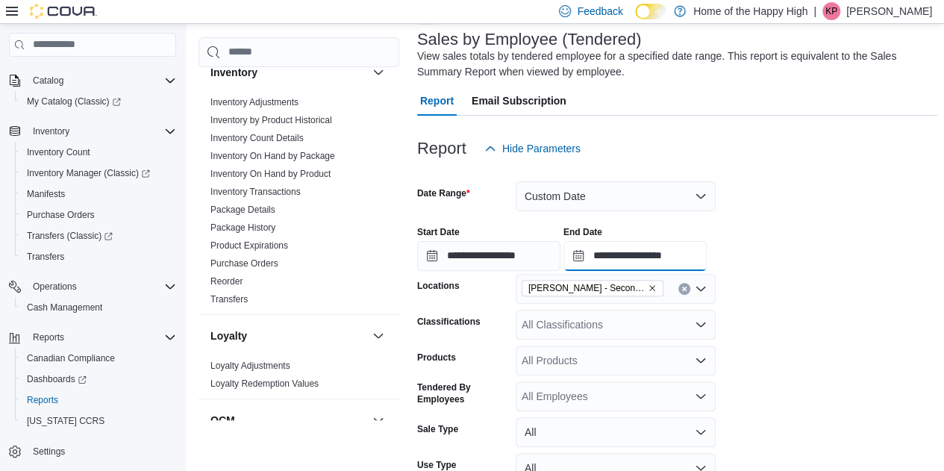
click at [707, 261] on input "**********" at bounding box center [635, 256] width 143 height 30
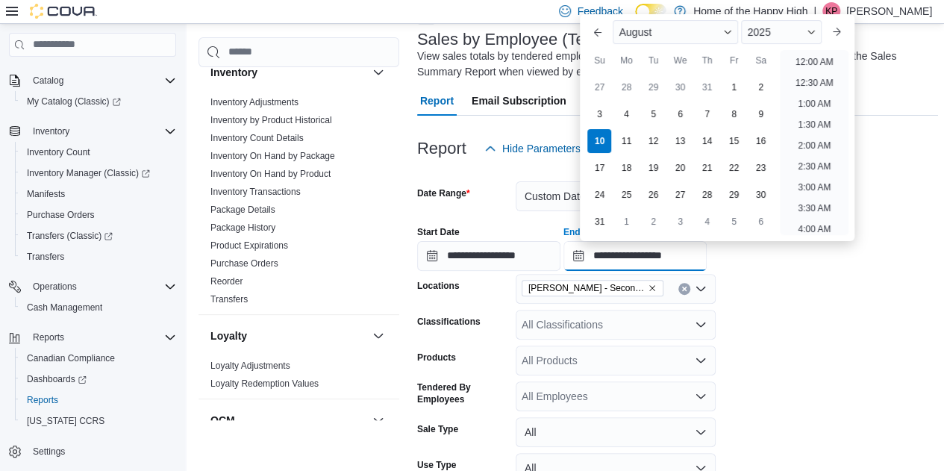
scroll to position [757, 0]
click at [814, 48] on div "[DATE]" at bounding box center [717, 32] width 220 height 36
click at [815, 56] on li "6:00 PM" at bounding box center [815, 58] width 46 height 18
type input "**********"
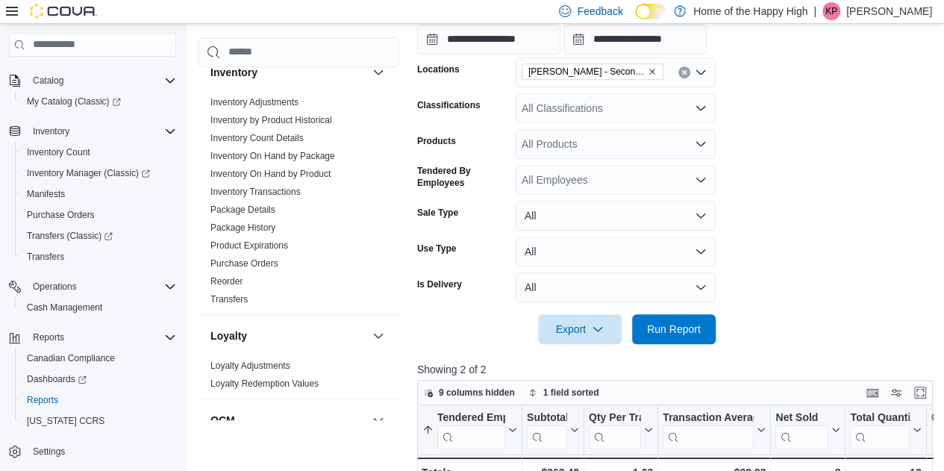
scroll to position [311, 0]
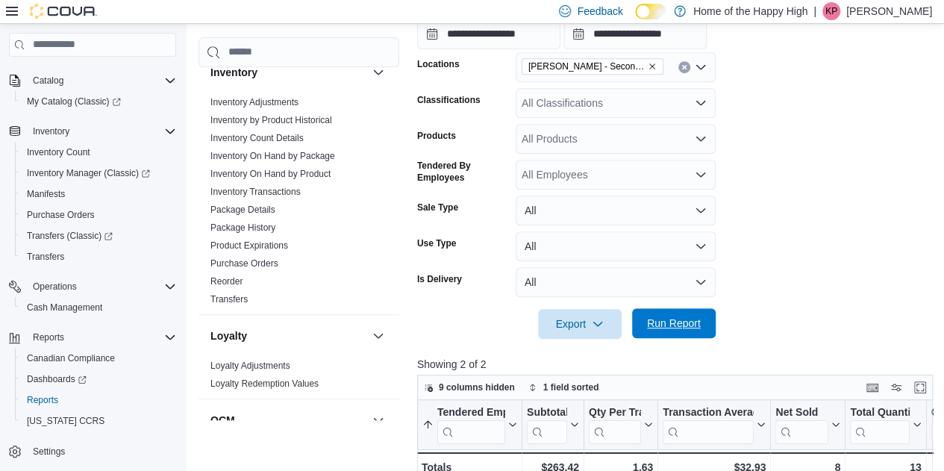
click at [686, 325] on span "Run Report" at bounding box center [674, 323] width 54 height 15
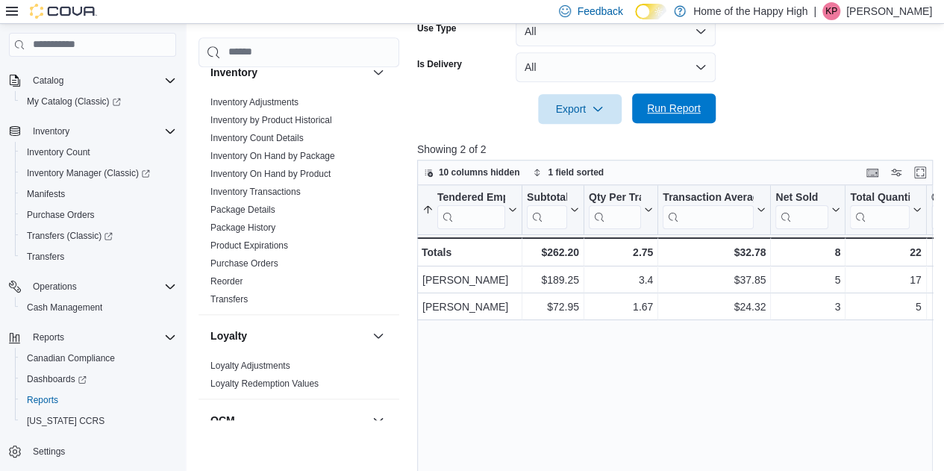
scroll to position [528, 0]
